Goal: Find specific page/section: Find specific page/section

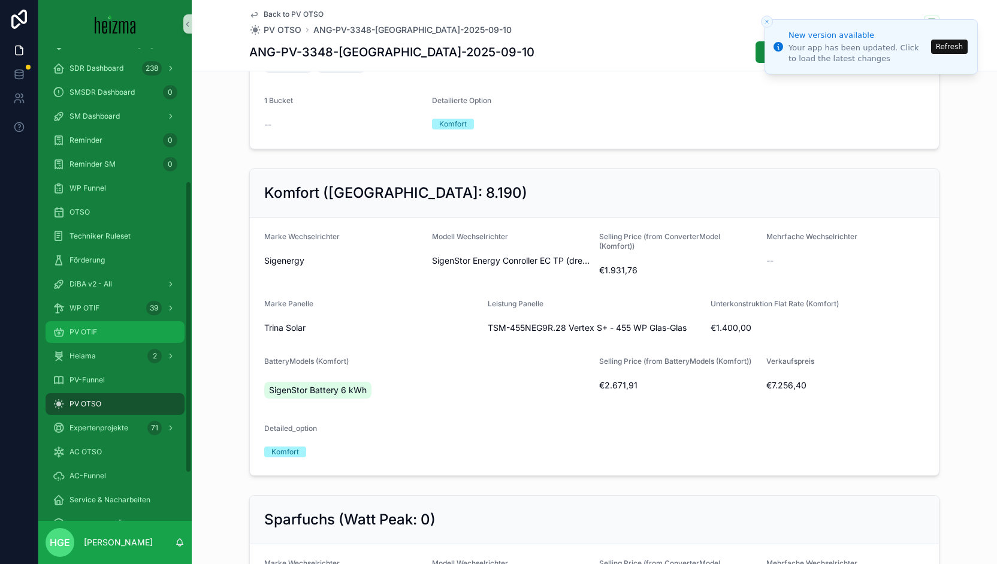
scroll to position [215, 0]
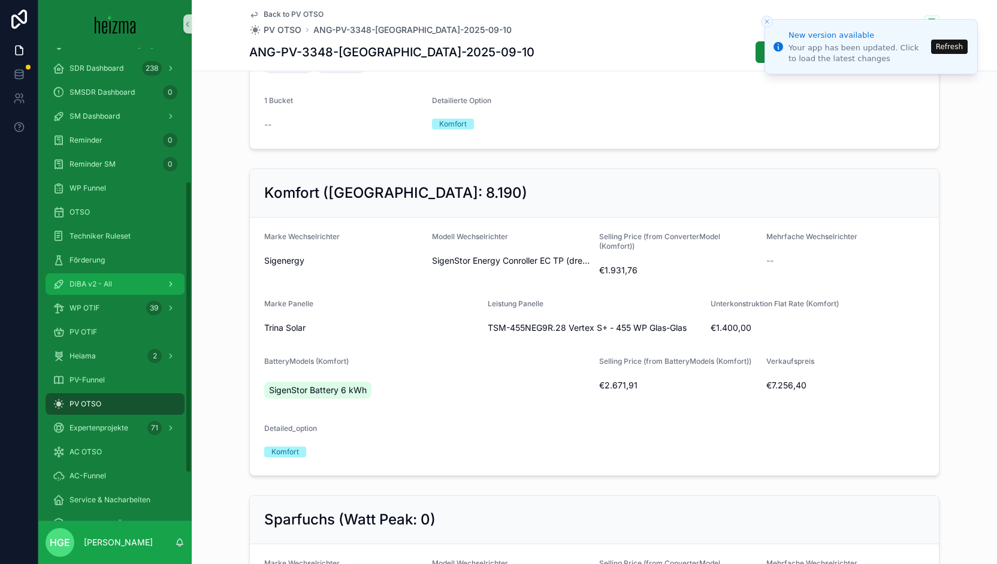
click at [109, 280] on span "DiBA v2 - All" at bounding box center [91, 284] width 43 height 10
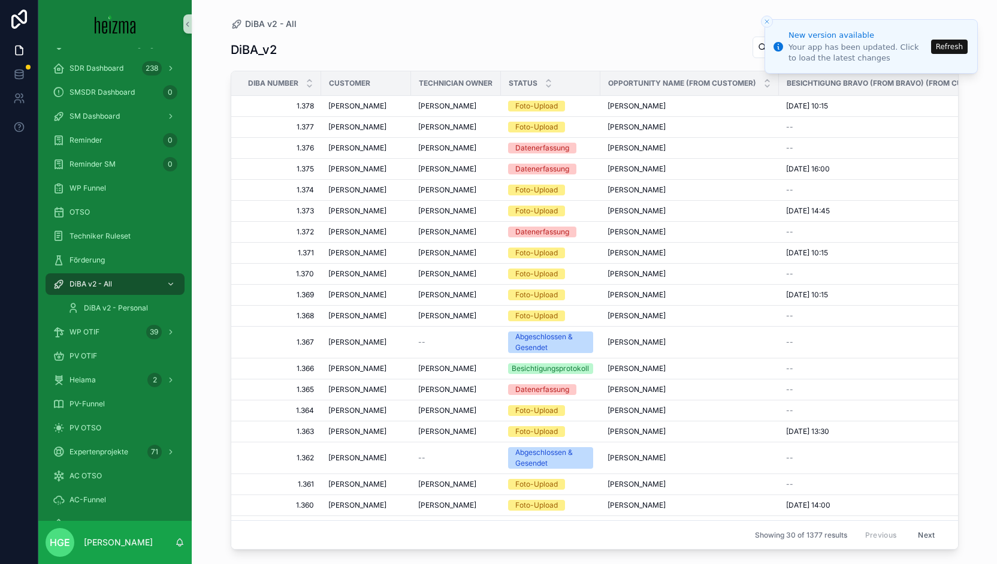
click at [954, 50] on button "Refresh" at bounding box center [949, 47] width 37 height 14
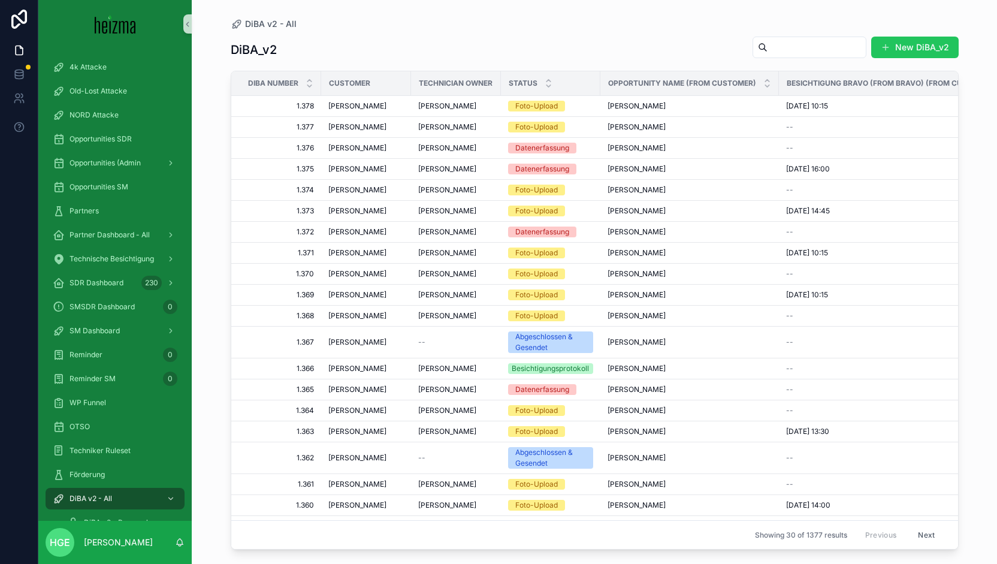
click at [781, 47] on input "scrollable content" at bounding box center [817, 47] width 98 height 17
type input "********"
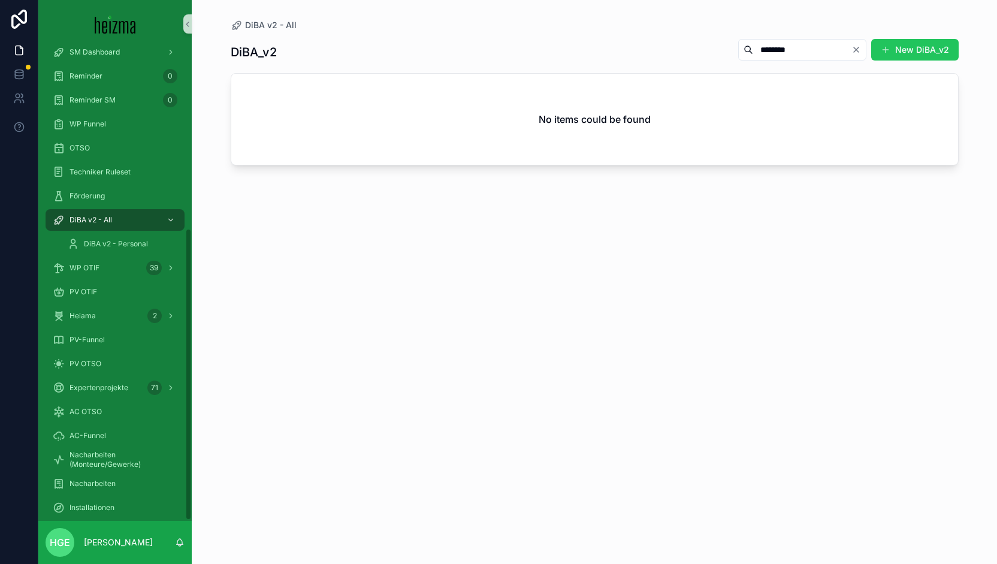
scroll to position [291, 0]
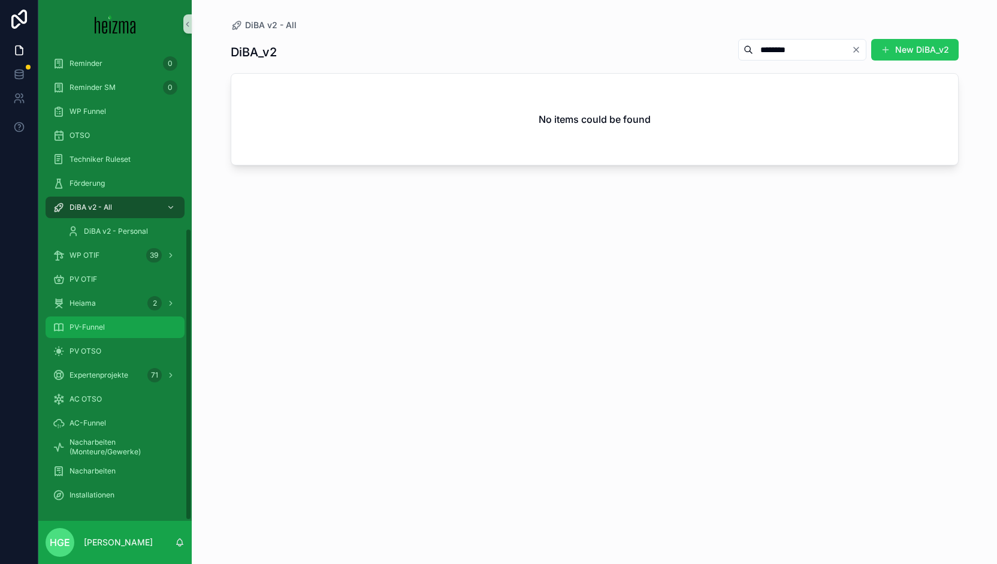
drag, startPoint x: 102, startPoint y: 324, endPoint x: 185, endPoint y: 278, distance: 94.7
click at [102, 324] on span "PV-Funnel" at bounding box center [87, 327] width 35 height 10
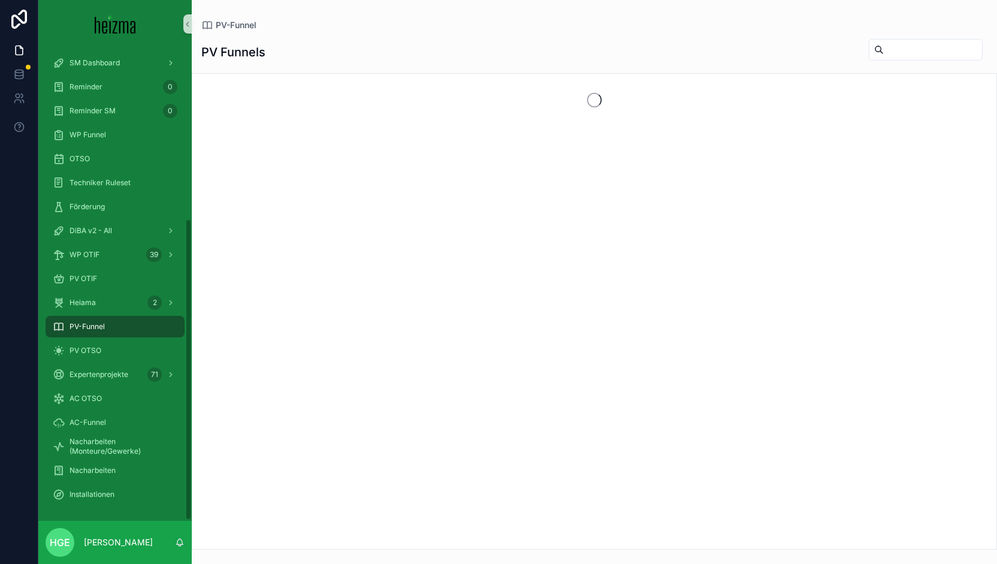
scroll to position [267, 0]
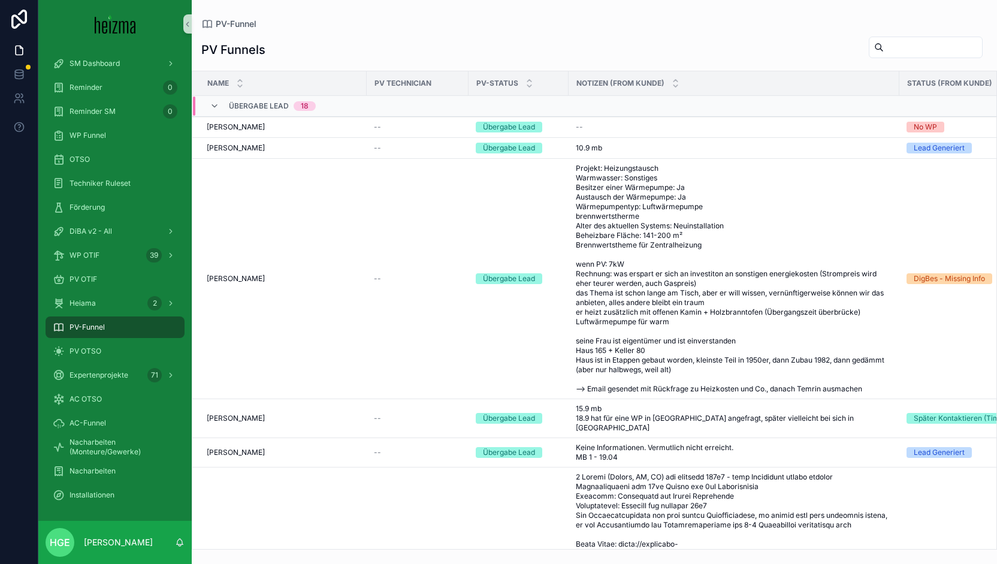
click at [901, 43] on input "scrollable content" at bounding box center [933, 47] width 98 height 17
type input "********"
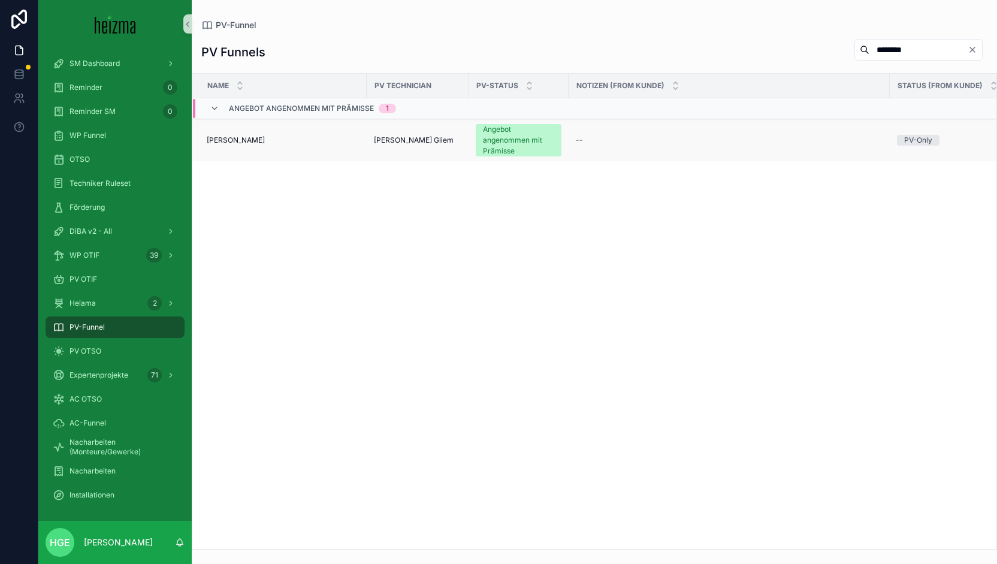
click at [255, 136] on span "[PERSON_NAME]" at bounding box center [236, 140] width 58 height 10
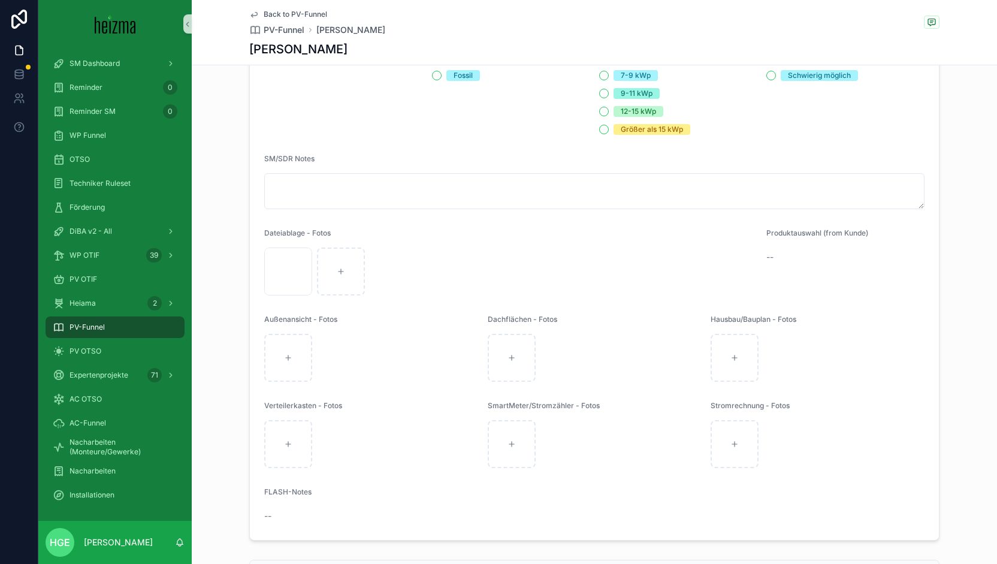
scroll to position [1356, 0]
click at [289, 283] on div "981A164F-2D04-48A2-89B7-1337054BB143 .png" at bounding box center [288, 271] width 48 height 48
click at [286, 284] on body "4k Attacke Old-Lost Attacke NORD Attacke Opportunities SDR Opportunities (Admin…" at bounding box center [498, 282] width 997 height 564
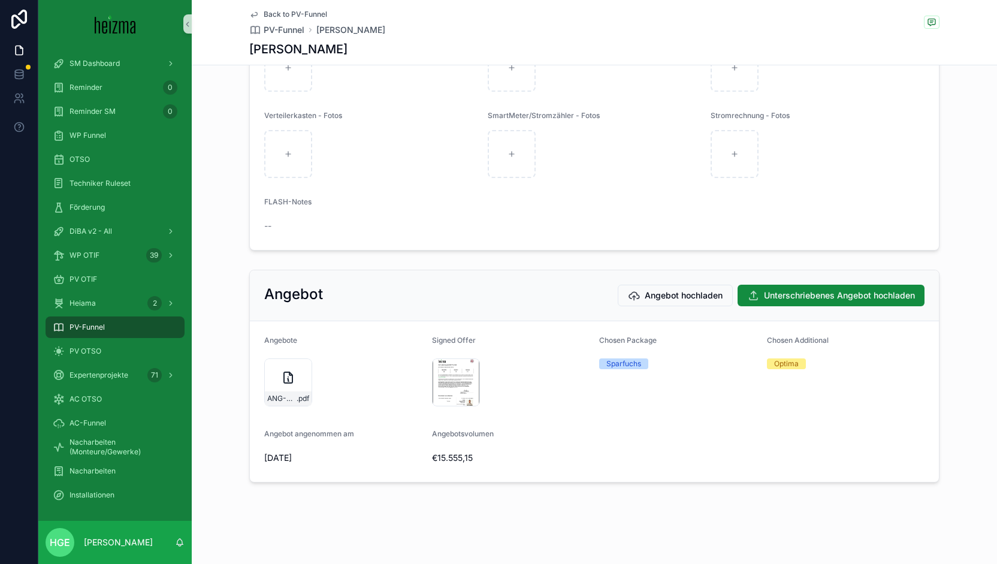
scroll to position [1651, 0]
click at [270, 382] on div "ANG-PV-2435-Findenig--2025-05-30 .pdf" at bounding box center [288, 382] width 48 height 48
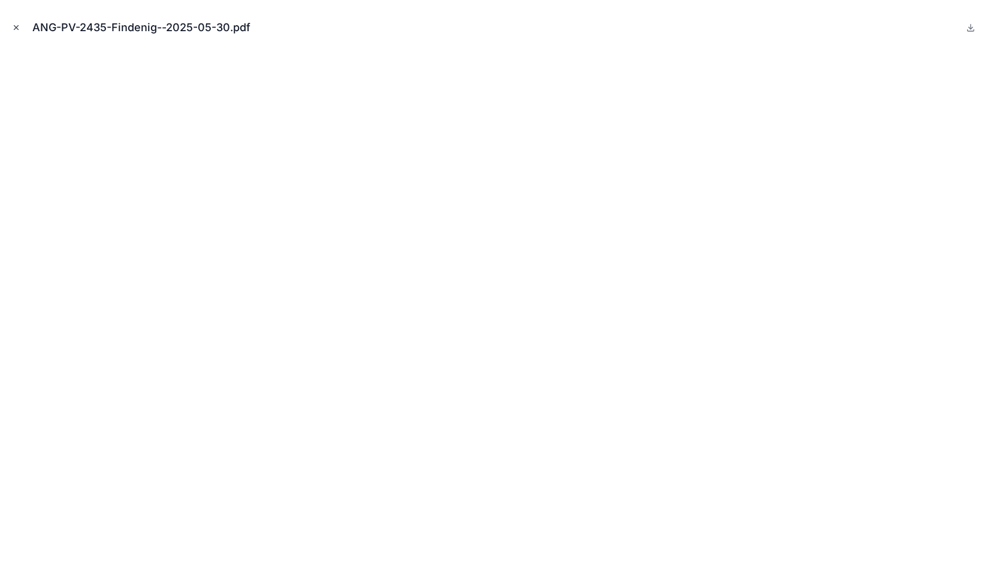
click at [17, 29] on icon "Close modal" at bounding box center [16, 27] width 8 height 8
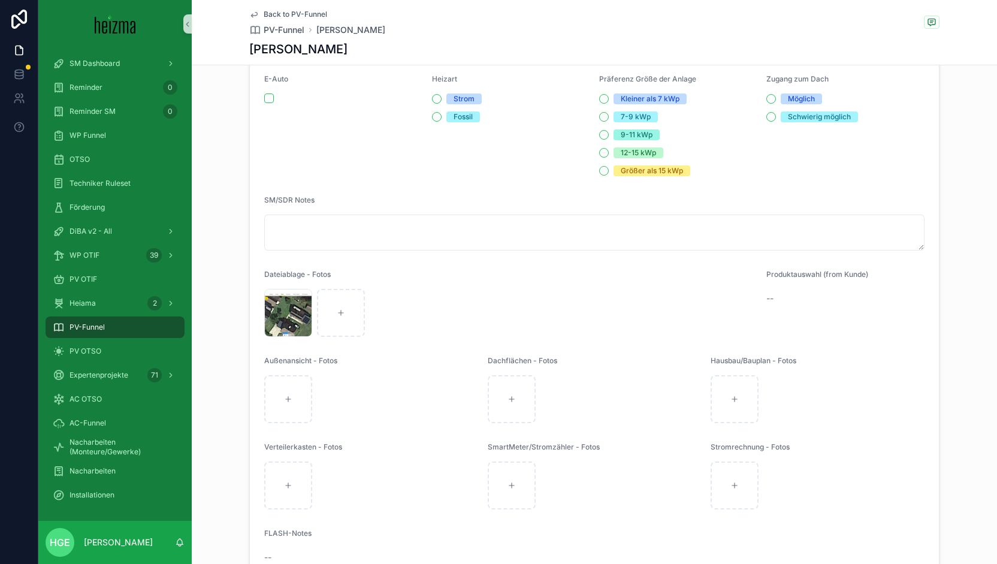
scroll to position [1315, 0]
